Goal: Transaction & Acquisition: Purchase product/service

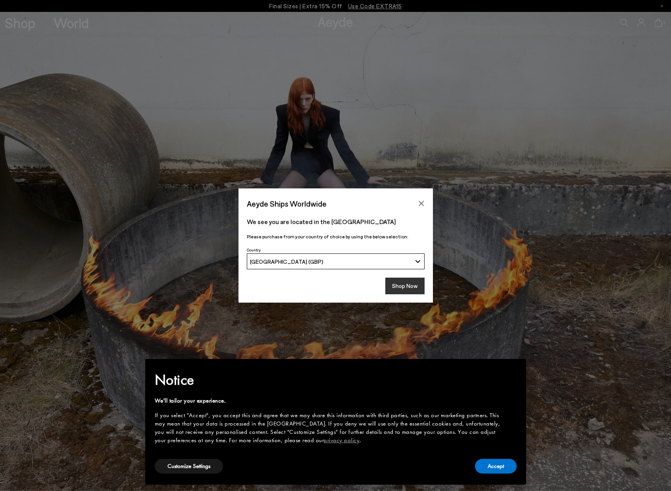
click at [402, 285] on button "Shop Now" at bounding box center [404, 286] width 39 height 17
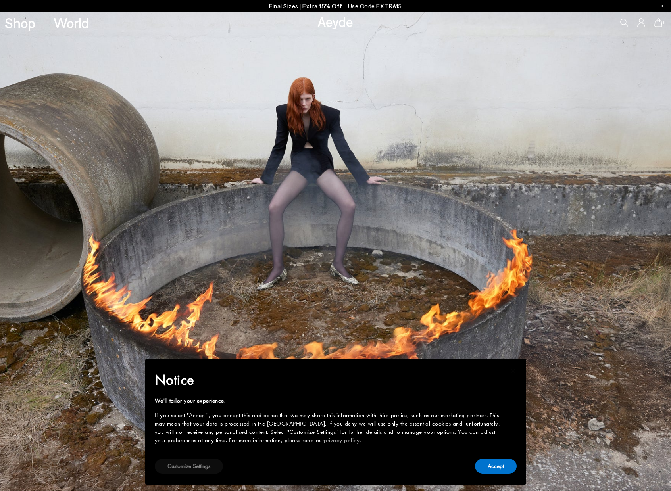
click at [209, 464] on button "Customize Settings" at bounding box center [189, 466] width 68 height 15
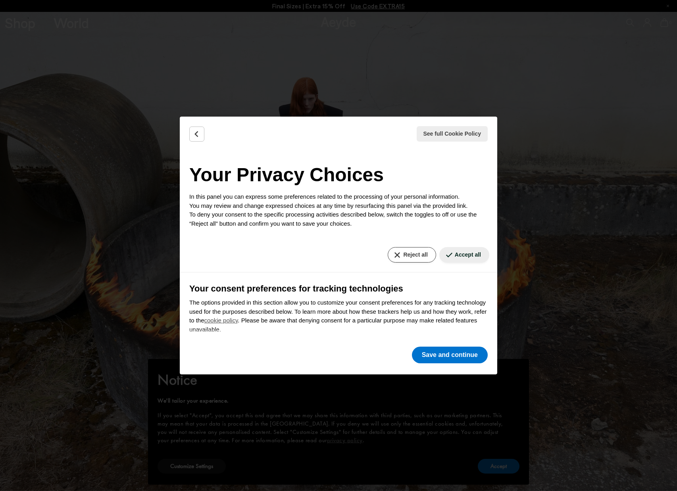
click at [402, 257] on button "Reject all" at bounding box center [412, 254] width 48 height 15
click at [438, 356] on button "Save and continue" at bounding box center [450, 355] width 76 height 17
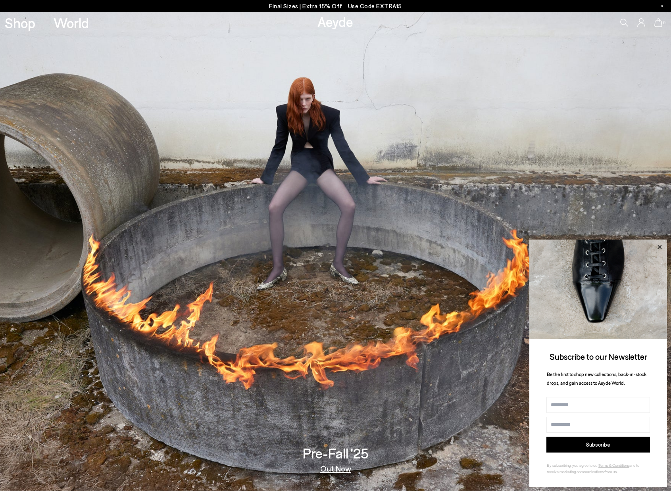
click at [660, 246] on icon at bounding box center [659, 247] width 10 height 10
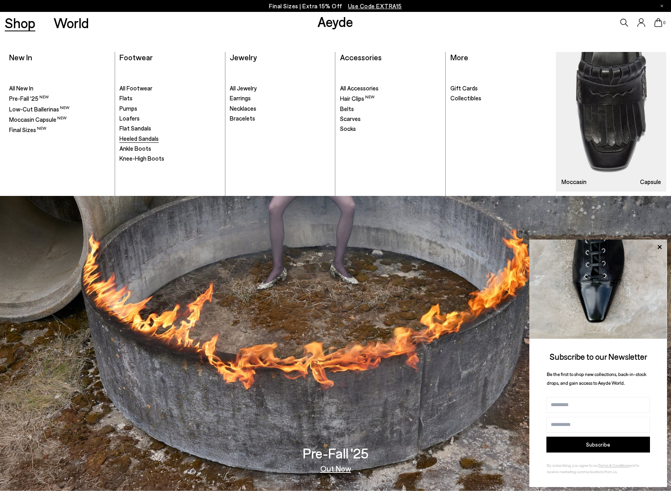
click at [153, 136] on span "Heeled Sandals" at bounding box center [138, 138] width 39 height 7
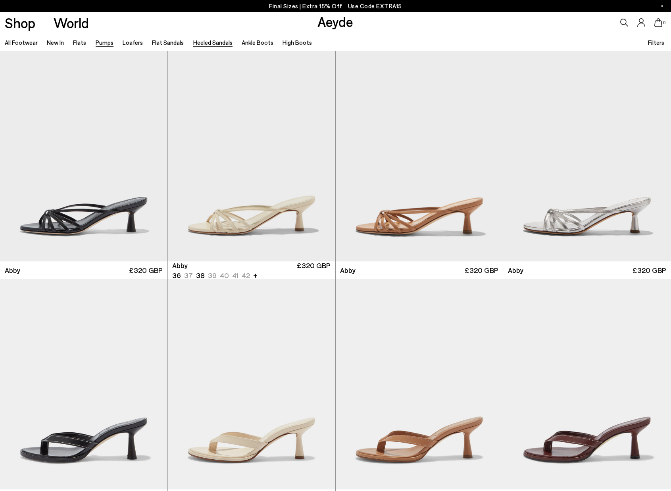
click at [102, 42] on link "Pumps" at bounding box center [105, 42] width 18 height 7
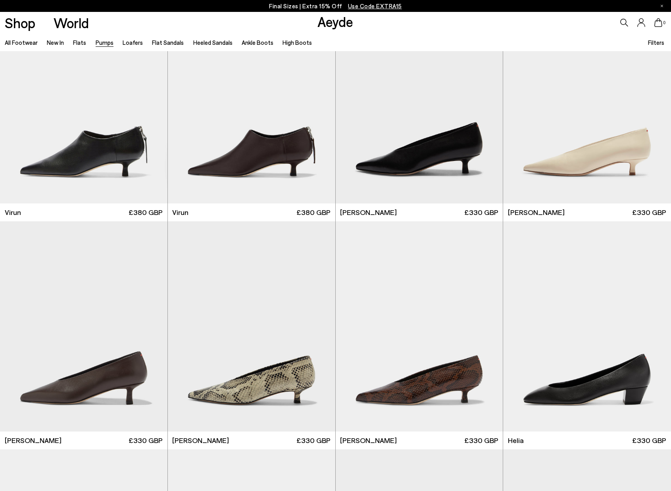
scroll to position [59, 0]
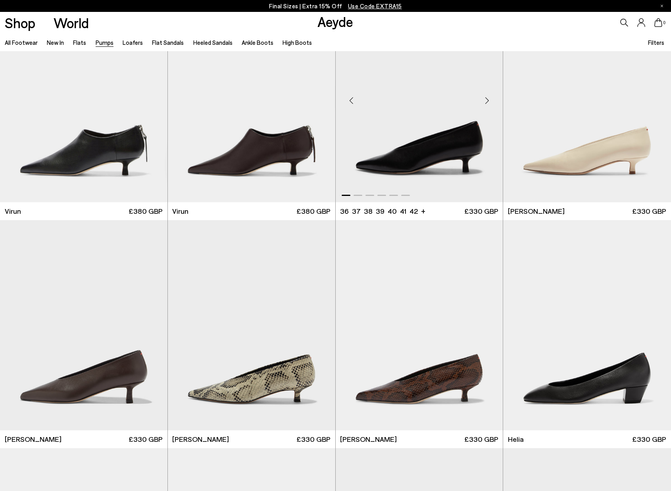
click at [432, 154] on img "1 / 6" at bounding box center [419, 97] width 167 height 210
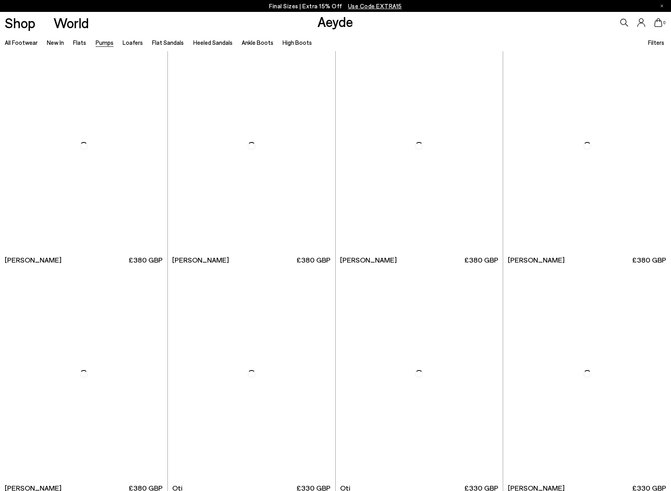
scroll to position [0, 1]
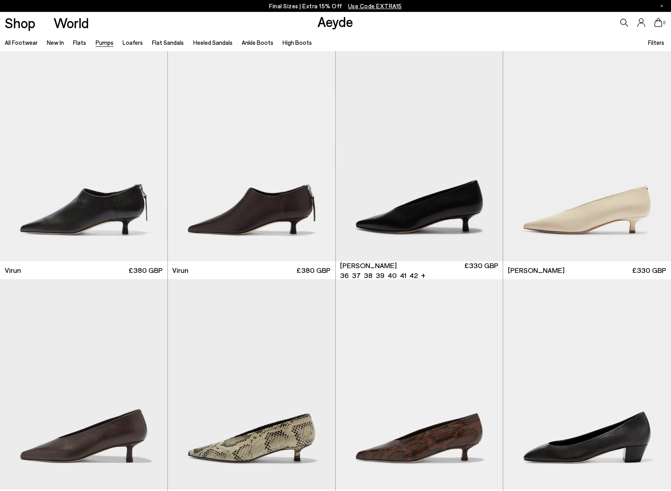
click at [622, 20] on icon at bounding box center [624, 23] width 8 height 8
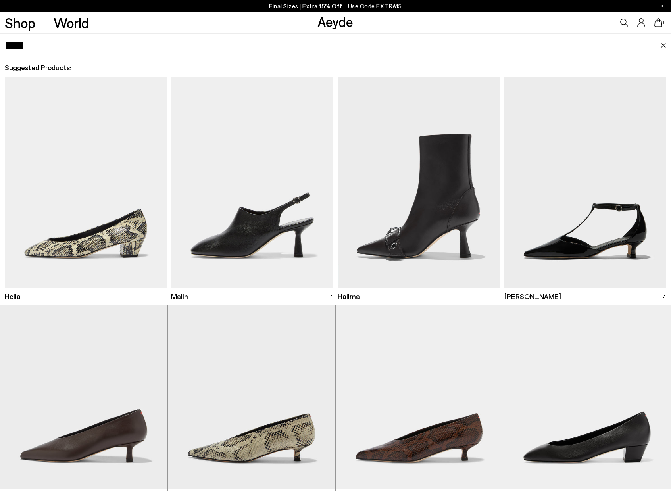
type input "****"
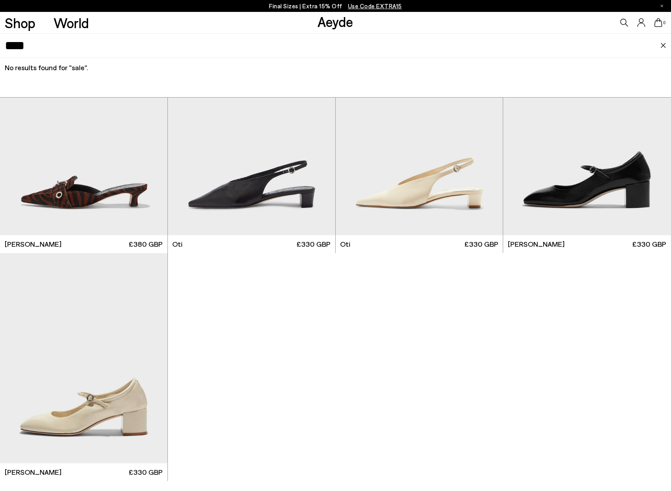
scroll to position [3678, 0]
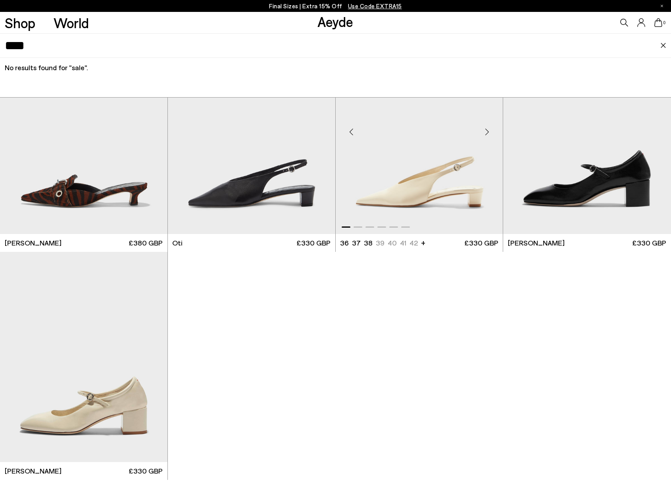
click at [399, 188] on img "1 / 6" at bounding box center [419, 129] width 167 height 210
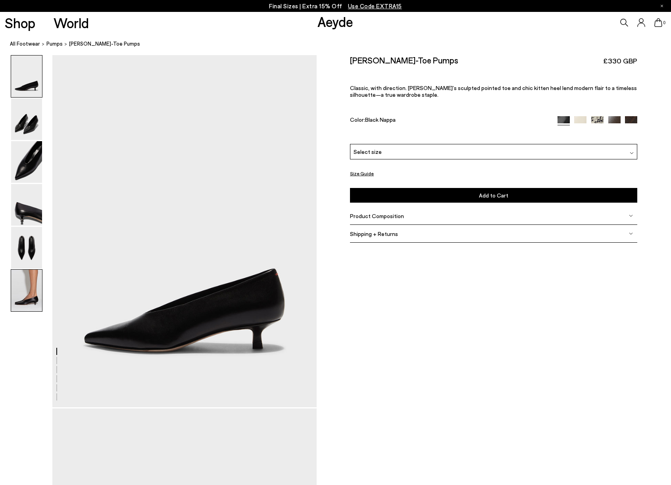
click at [33, 285] on img at bounding box center [26, 291] width 31 height 42
